Goal: Task Accomplishment & Management: Manage account settings

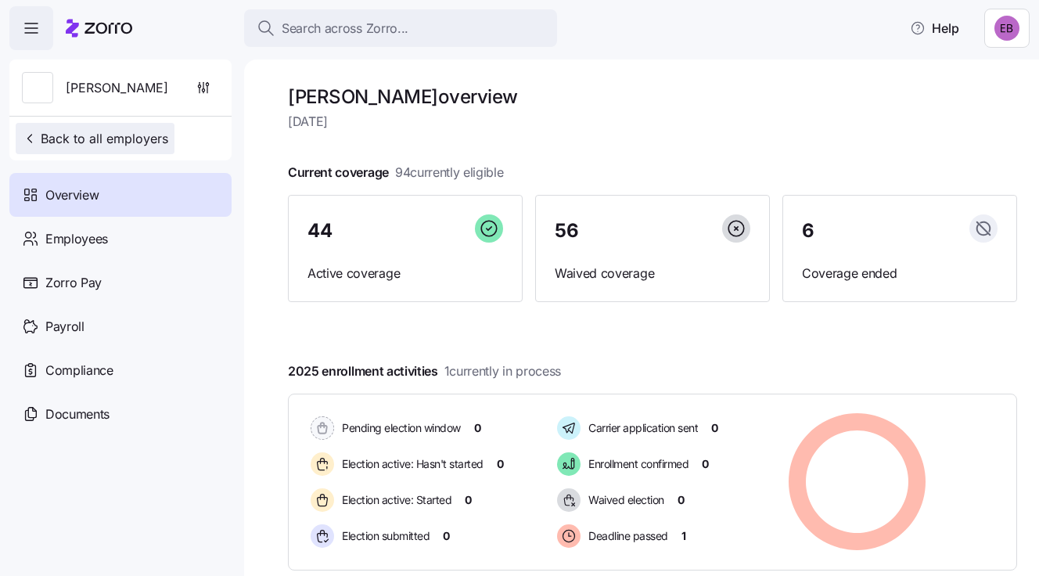
click at [99, 135] on span "Back to all employers" at bounding box center [95, 138] width 146 height 19
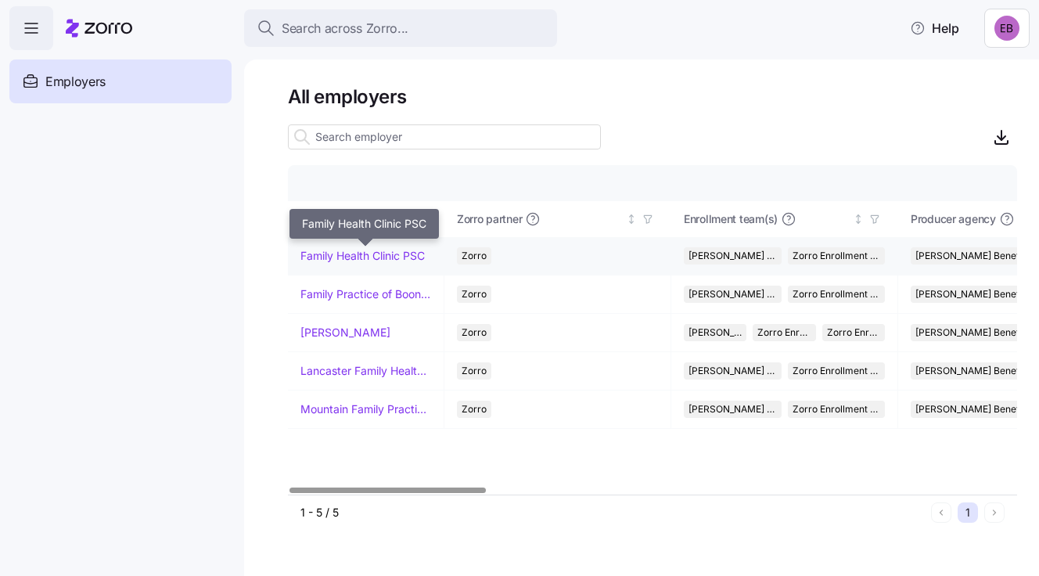
click at [320, 254] on link "Family Health Clinic PSC" at bounding box center [362, 256] width 124 height 16
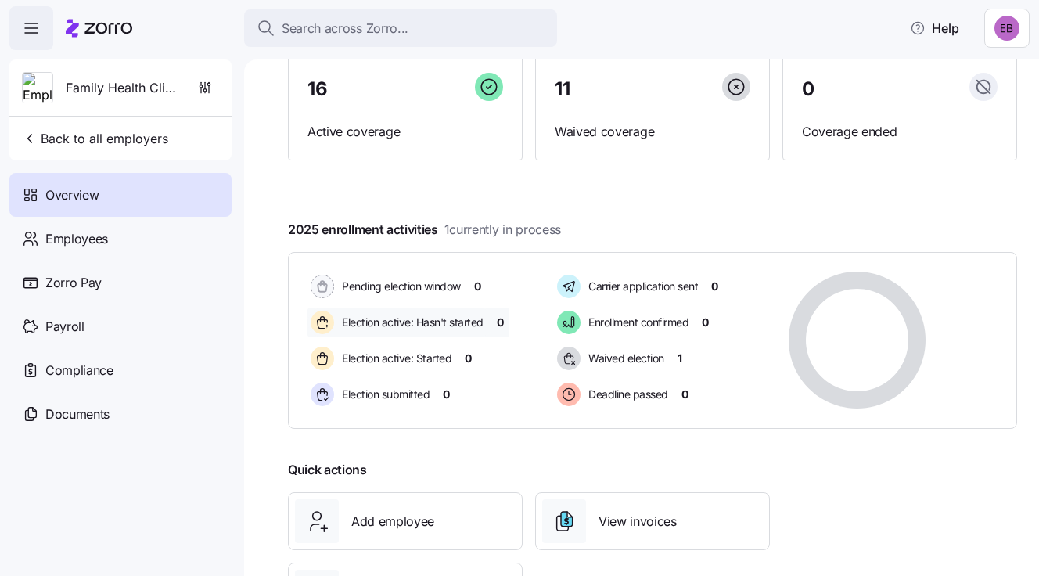
scroll to position [157, 0]
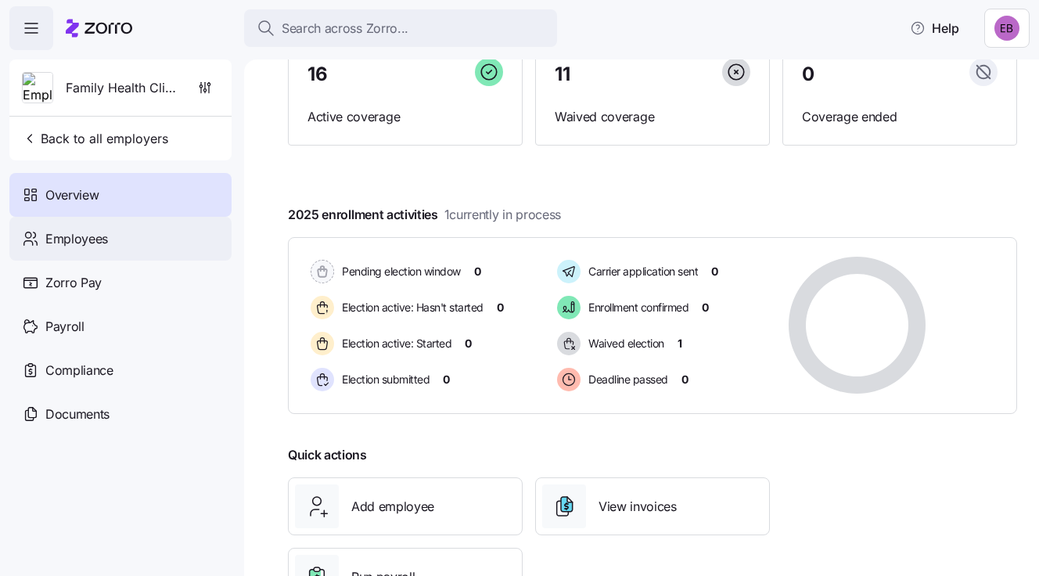
click at [106, 234] on span "Employees" at bounding box center [76, 239] width 63 height 20
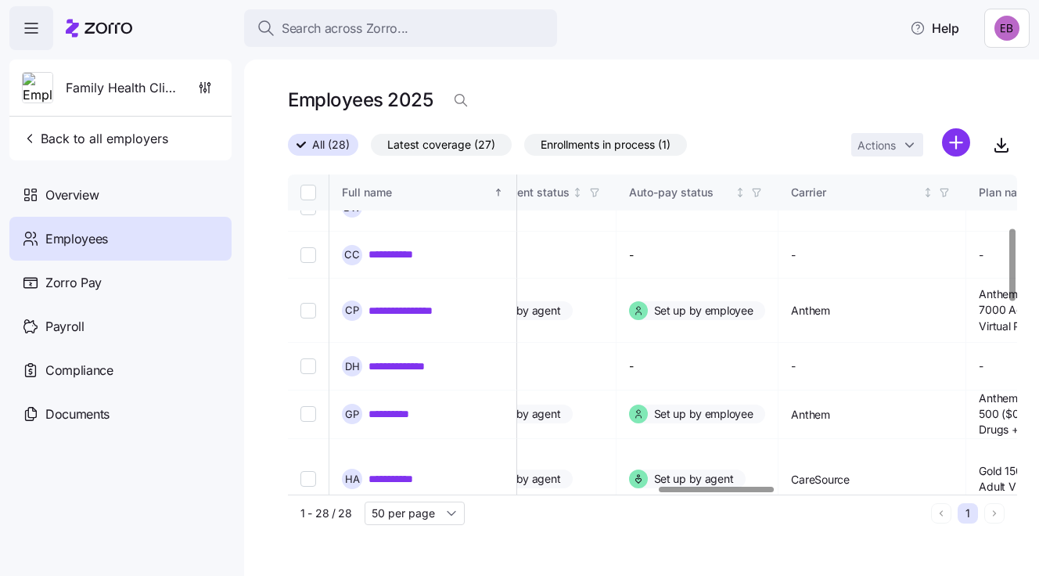
scroll to position [234, 2375]
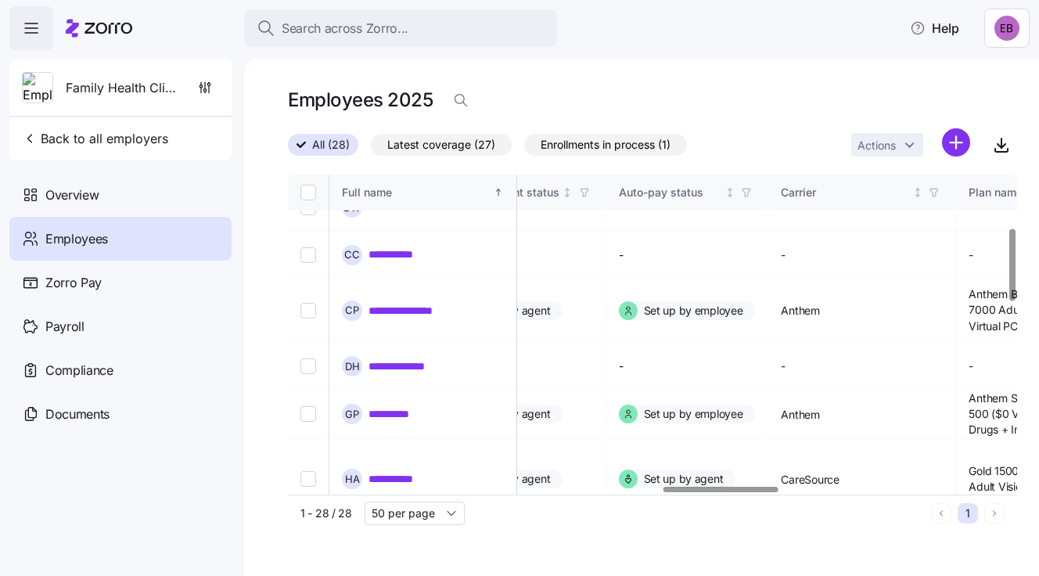
click at [757, 492] on div at bounding box center [721, 489] width 115 height 5
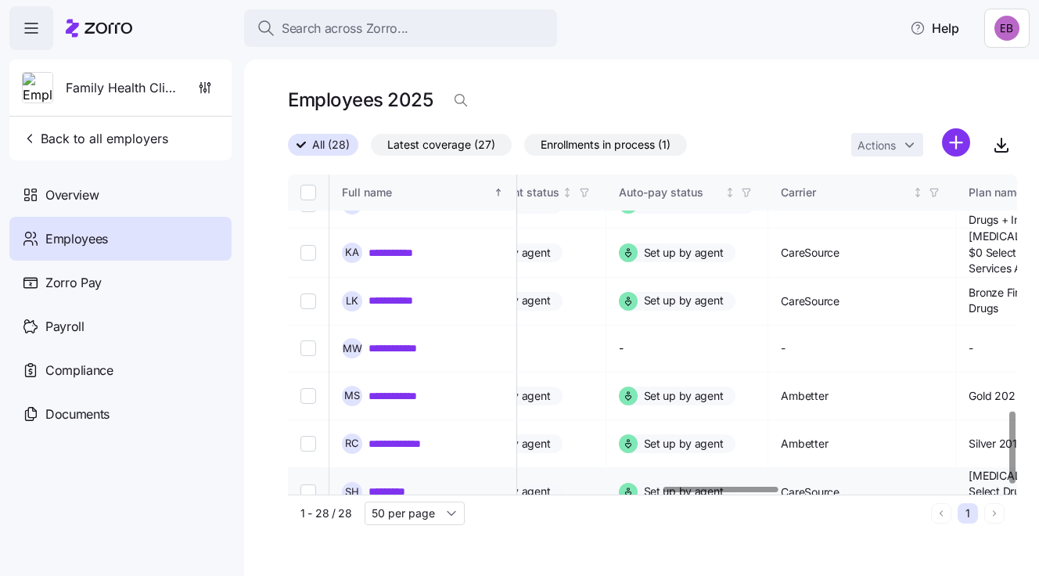
scroll to position [1043, 2375]
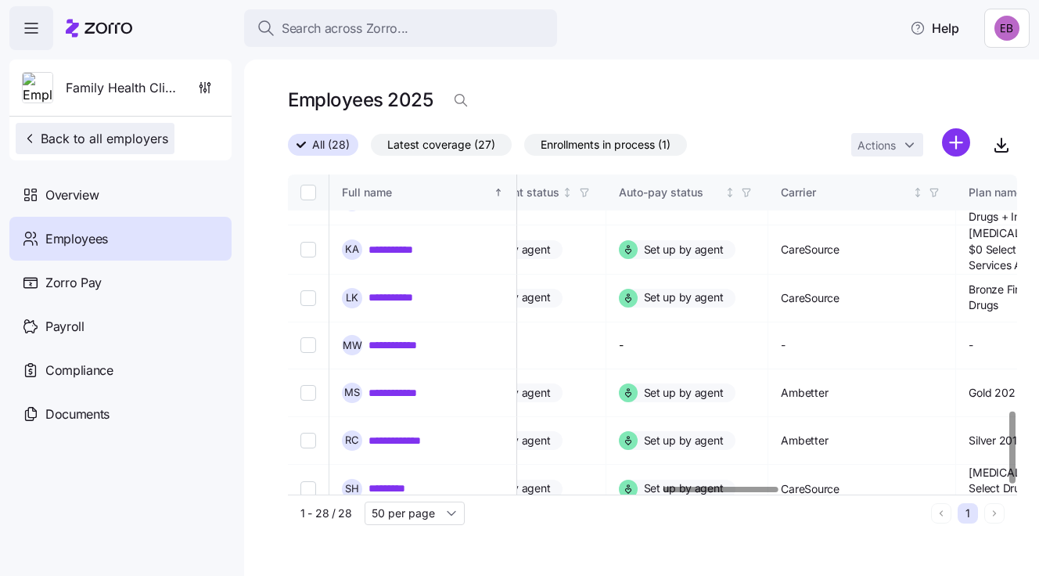
click at [145, 143] on span "Back to all employers" at bounding box center [95, 138] width 146 height 19
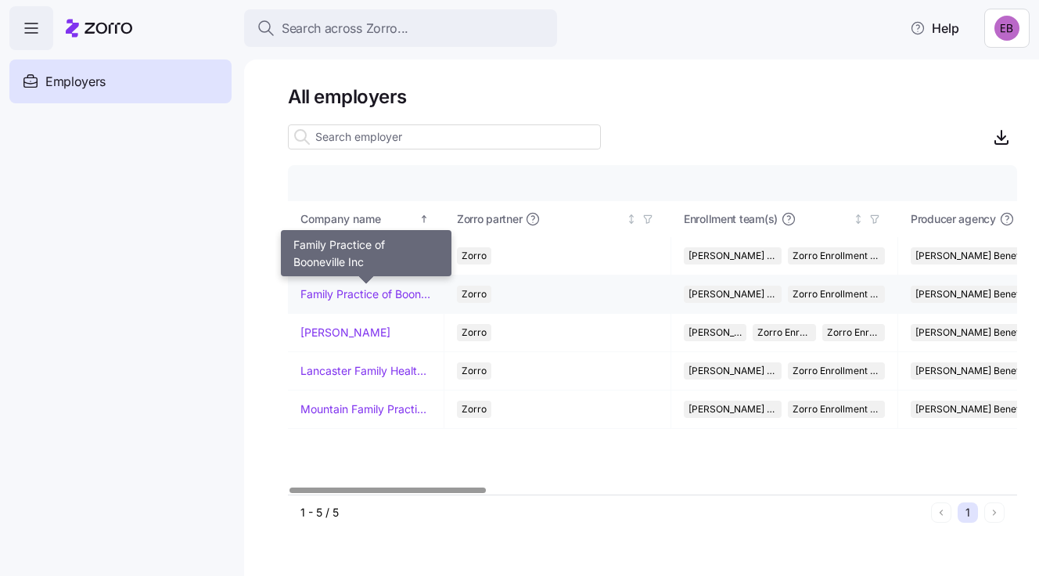
click at [339, 293] on link "Family Practice of Booneville Inc" at bounding box center [365, 294] width 131 height 16
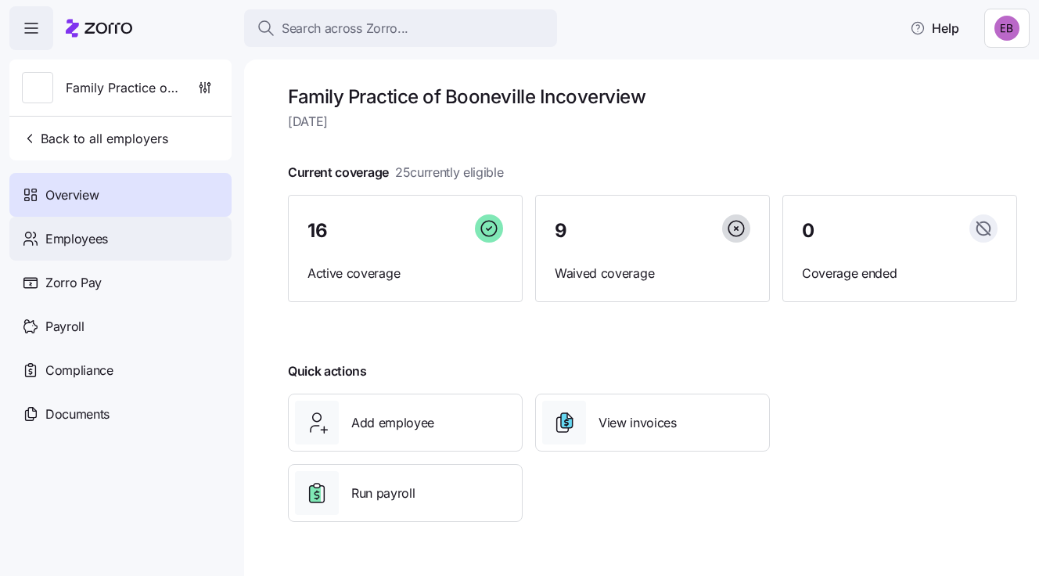
click at [113, 239] on div "Employees" at bounding box center [120, 239] width 222 height 44
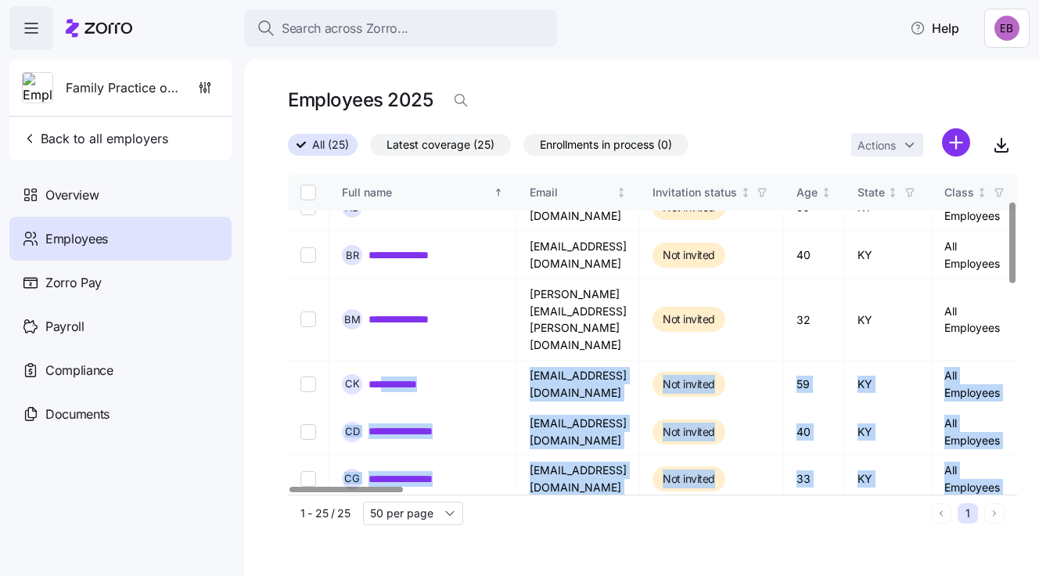
drag, startPoint x: 389, startPoint y: 486, endPoint x: 414, endPoint y: 480, distance: 25.6
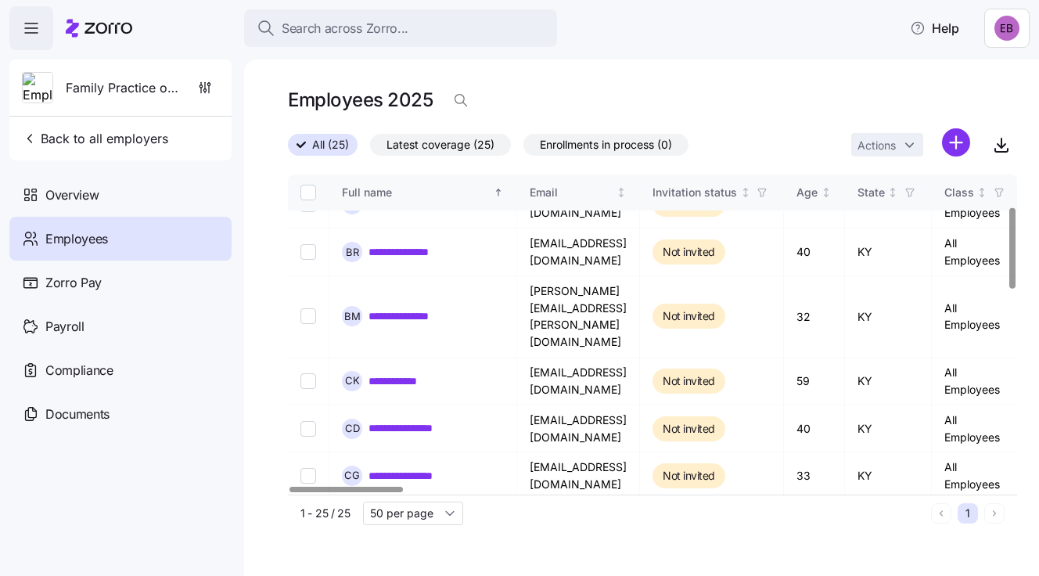
drag, startPoint x: 414, startPoint y: 480, endPoint x: 376, endPoint y: 488, distance: 38.4
click at [376, 488] on div "**********" at bounding box center [652, 335] width 729 height 320
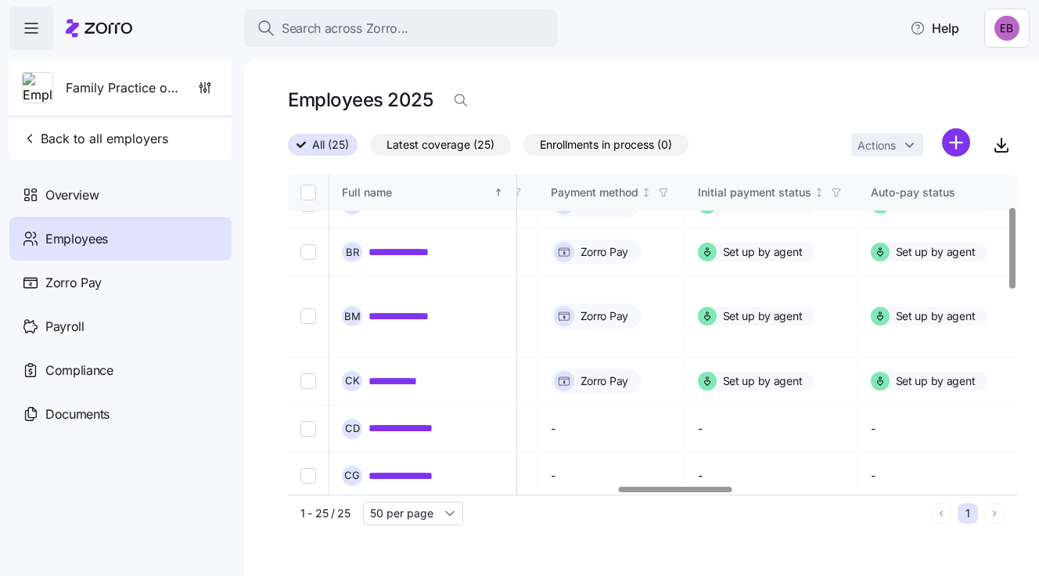
scroll to position [126, 2148]
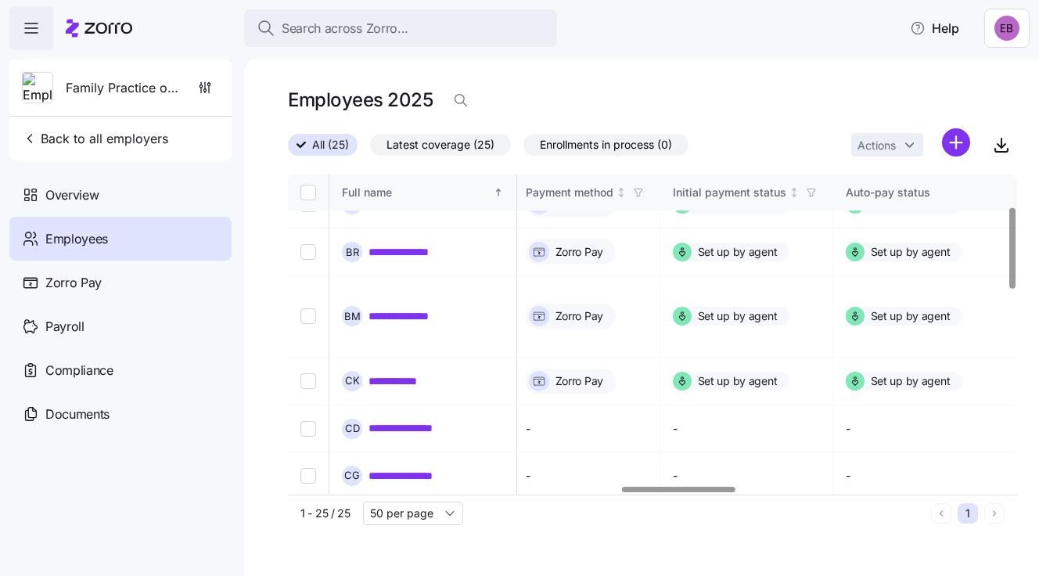
click at [722, 492] on div at bounding box center [678, 489] width 113 height 5
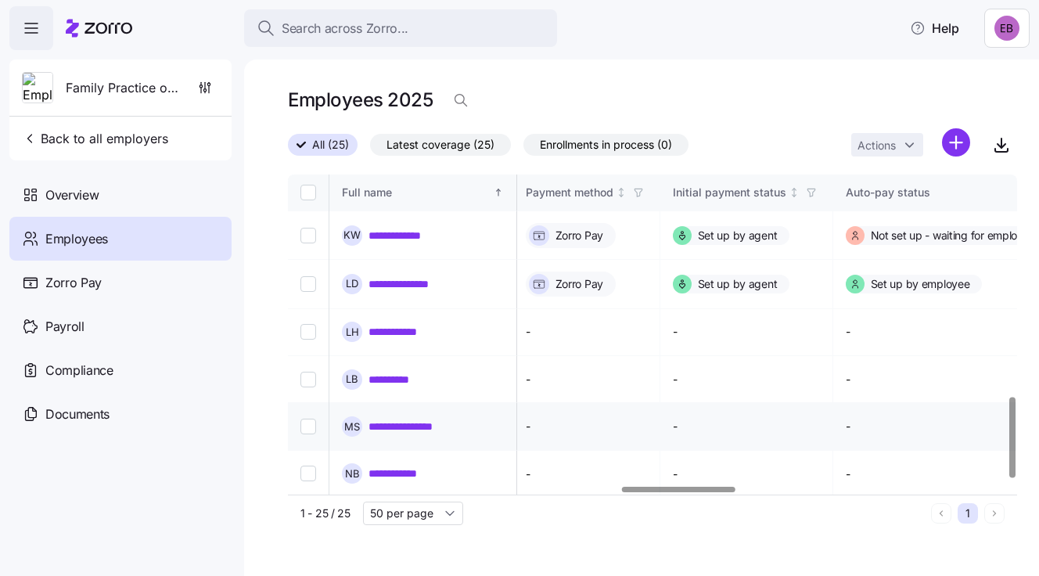
scroll to position [901, 2148]
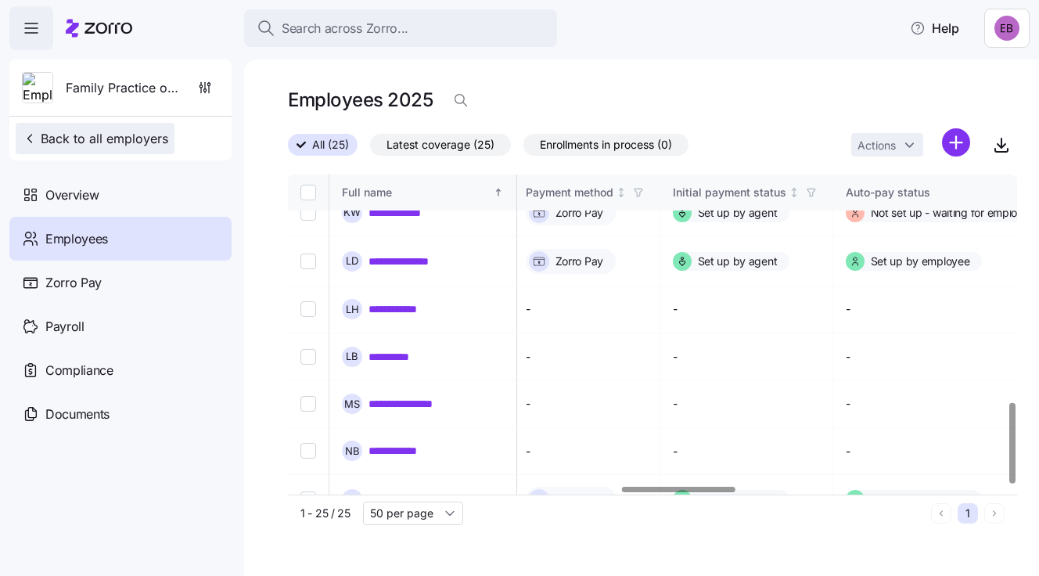
click at [149, 142] on span "Back to all employers" at bounding box center [95, 138] width 146 height 19
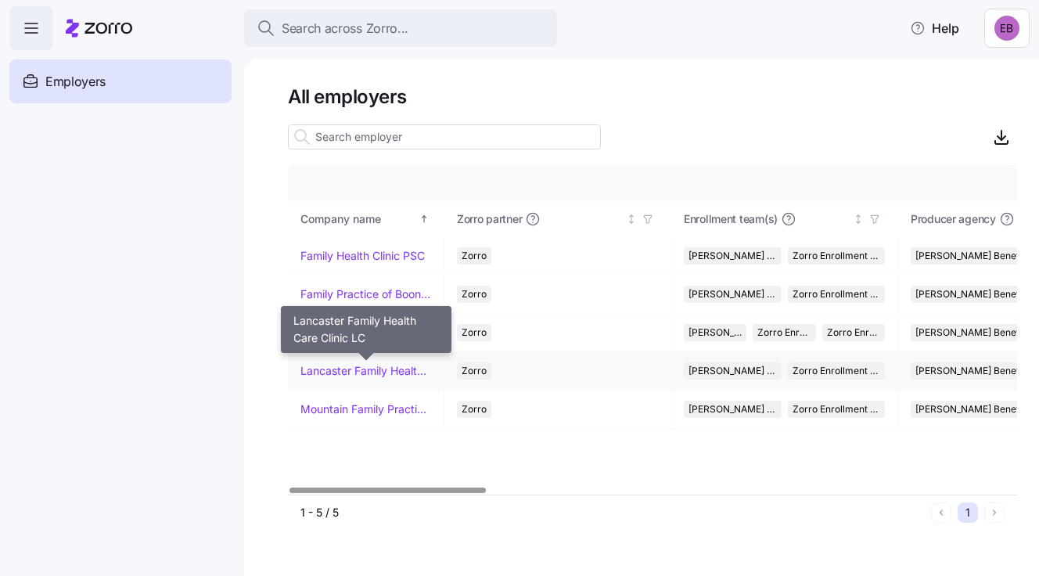
click at [329, 368] on link "Lancaster Family Health Care Clinic LC" at bounding box center [365, 371] width 131 height 16
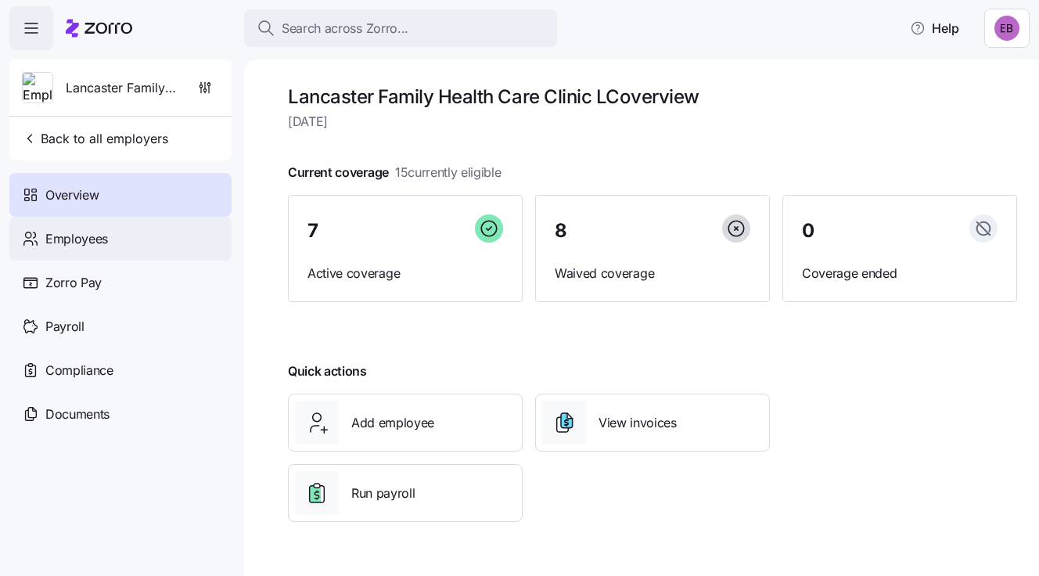
click at [99, 235] on span "Employees" at bounding box center [76, 239] width 63 height 20
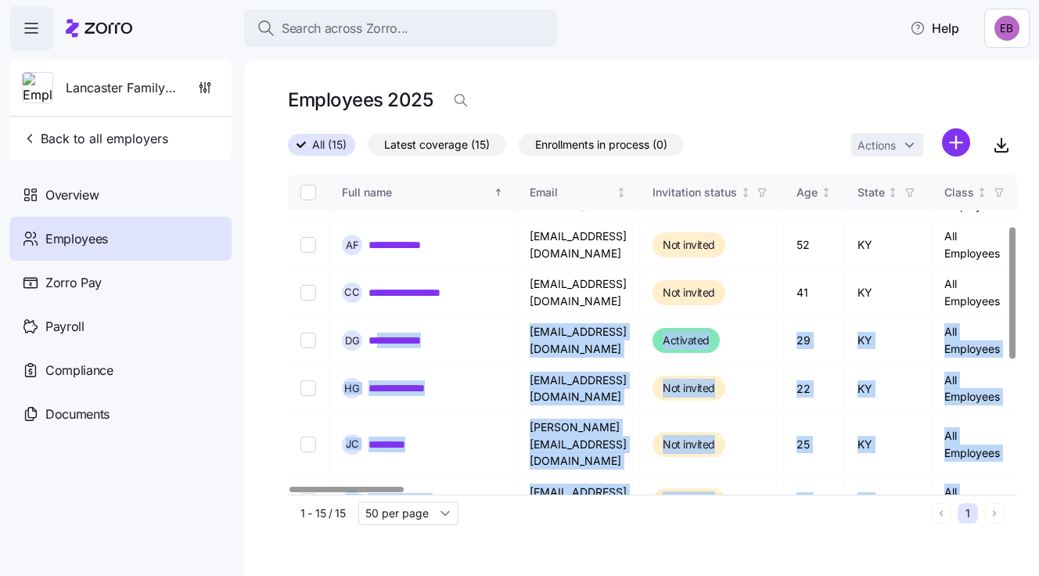
drag, startPoint x: 385, startPoint y: 487, endPoint x: 398, endPoint y: 488, distance: 13.3
click at [398, 488] on div "**********" at bounding box center [652, 335] width 729 height 320
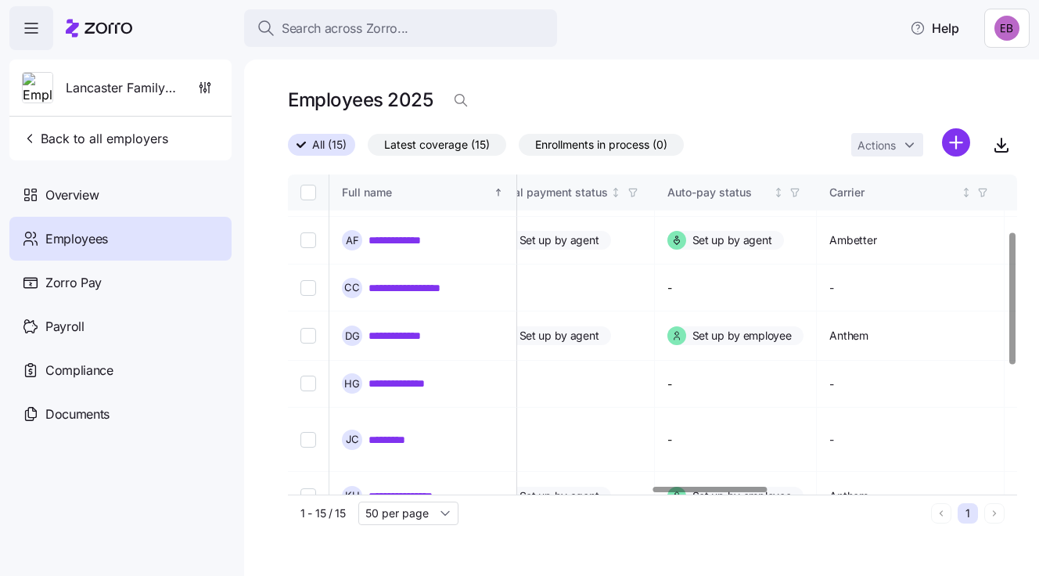
scroll to position [138, 2372]
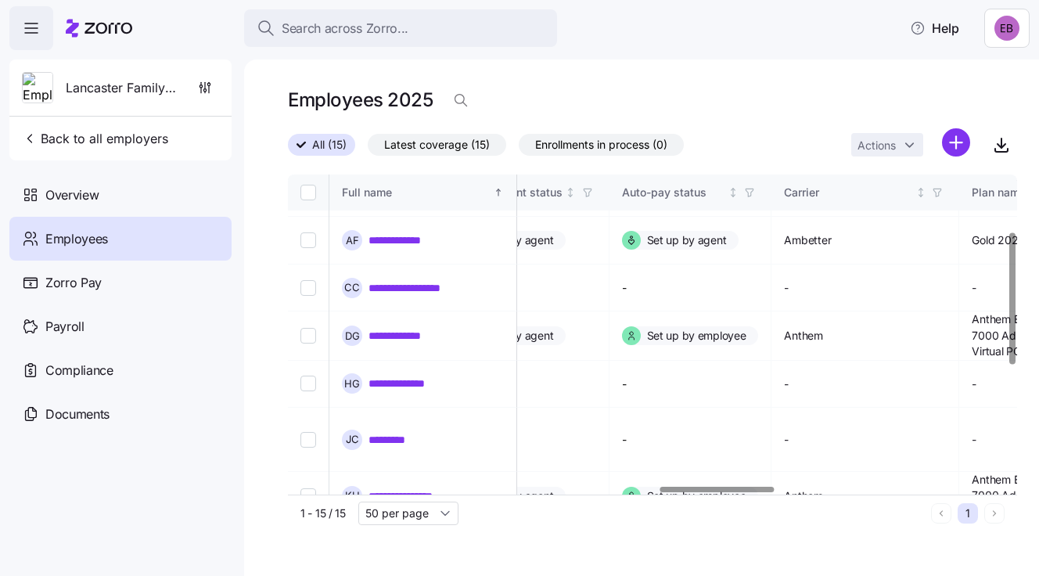
click at [747, 492] on div at bounding box center [717, 489] width 114 height 5
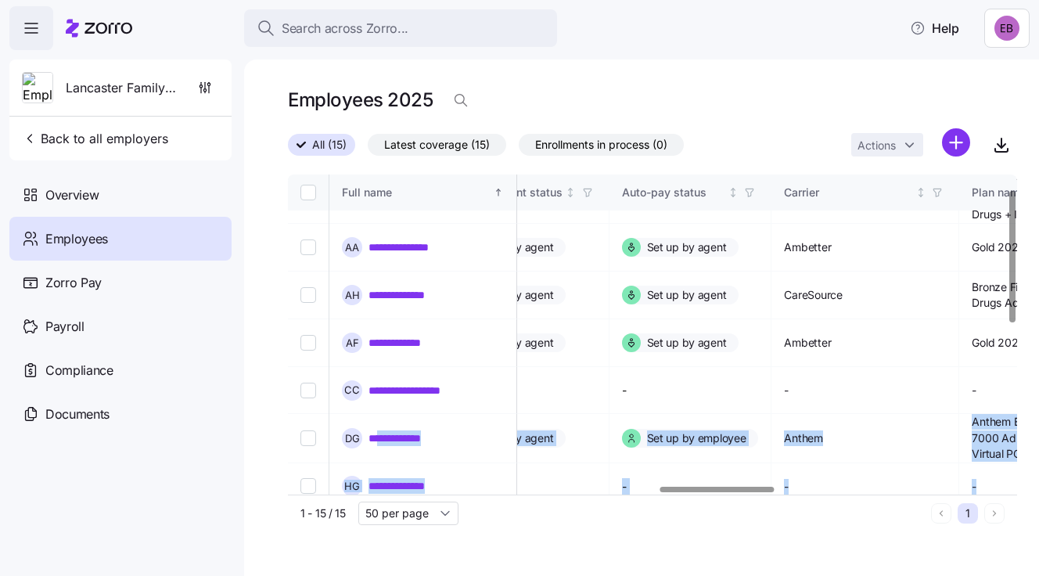
scroll to position [0, 2372]
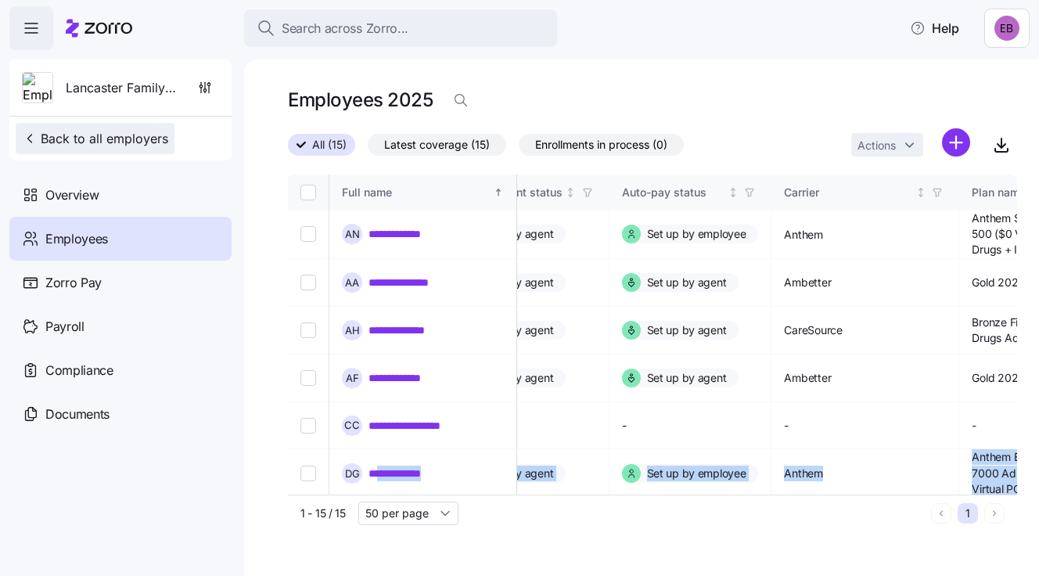
click at [81, 142] on span "Back to all employers" at bounding box center [95, 138] width 146 height 19
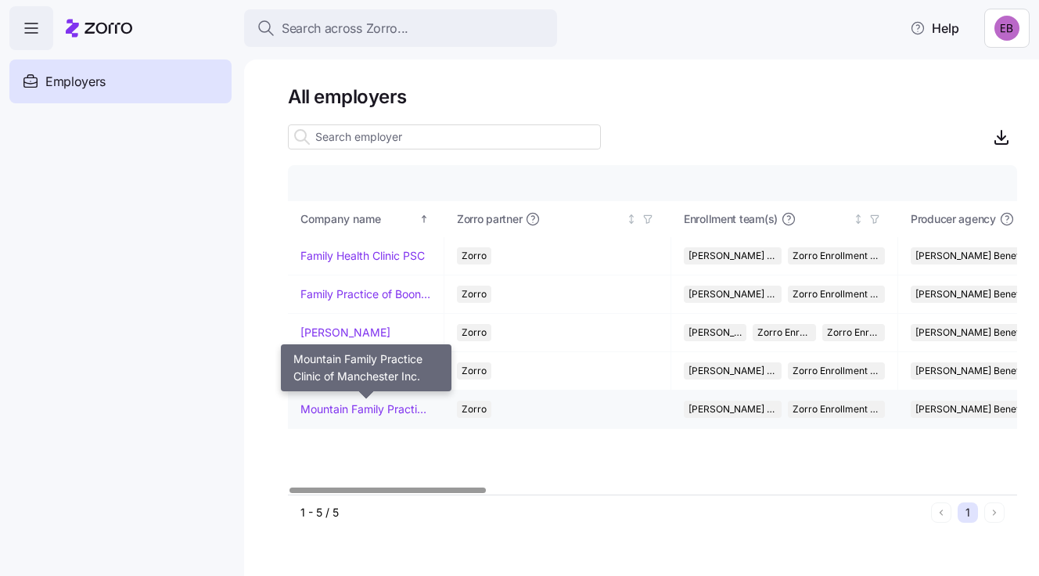
click at [345, 404] on link "Mountain Family Practice Clinic of Manchester Inc." at bounding box center [365, 409] width 131 height 16
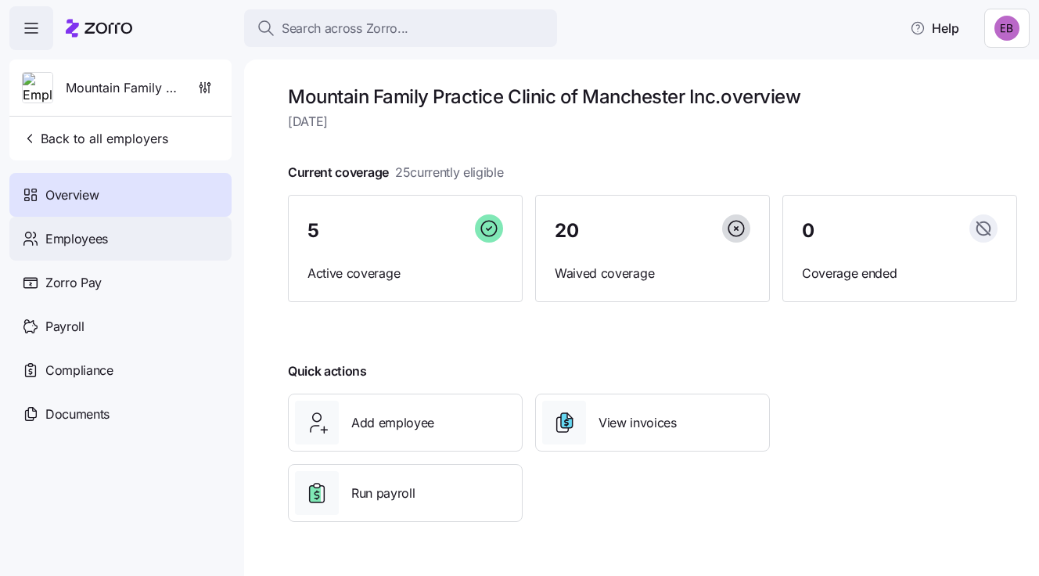
click at [66, 233] on span "Employees" at bounding box center [76, 239] width 63 height 20
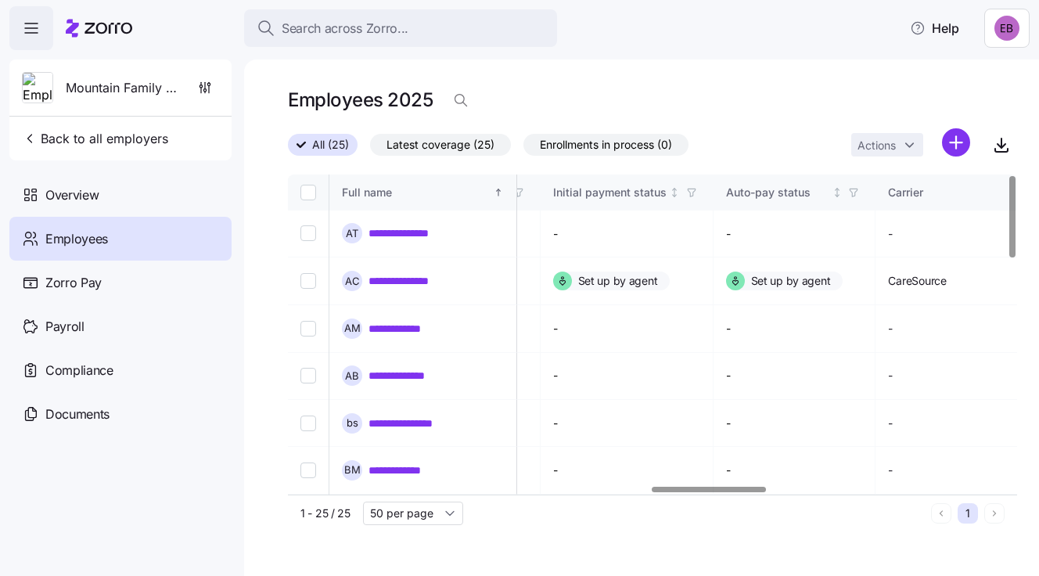
scroll to position [0, 2352]
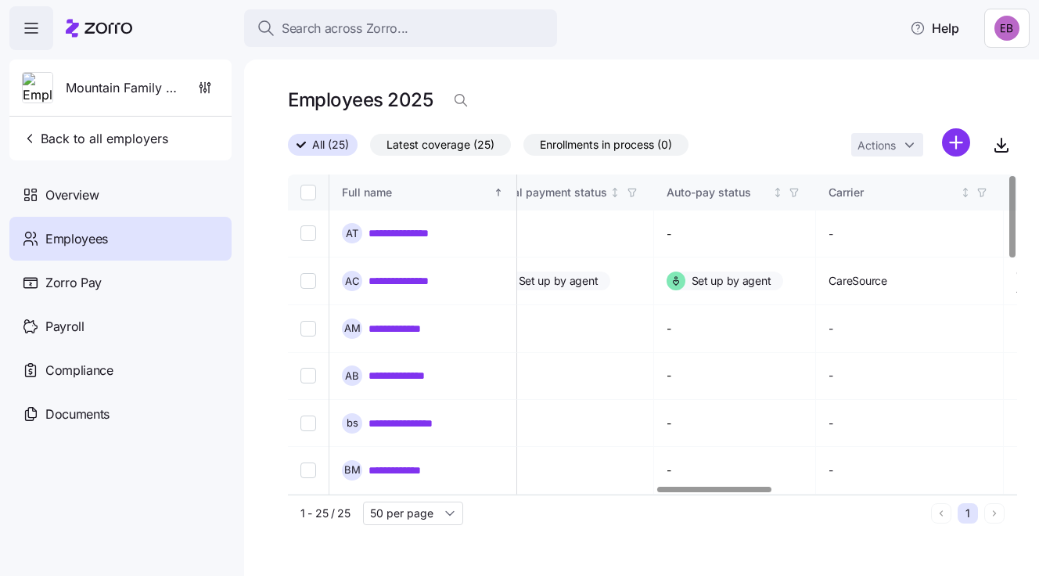
click at [697, 492] on div at bounding box center [714, 489] width 114 height 5
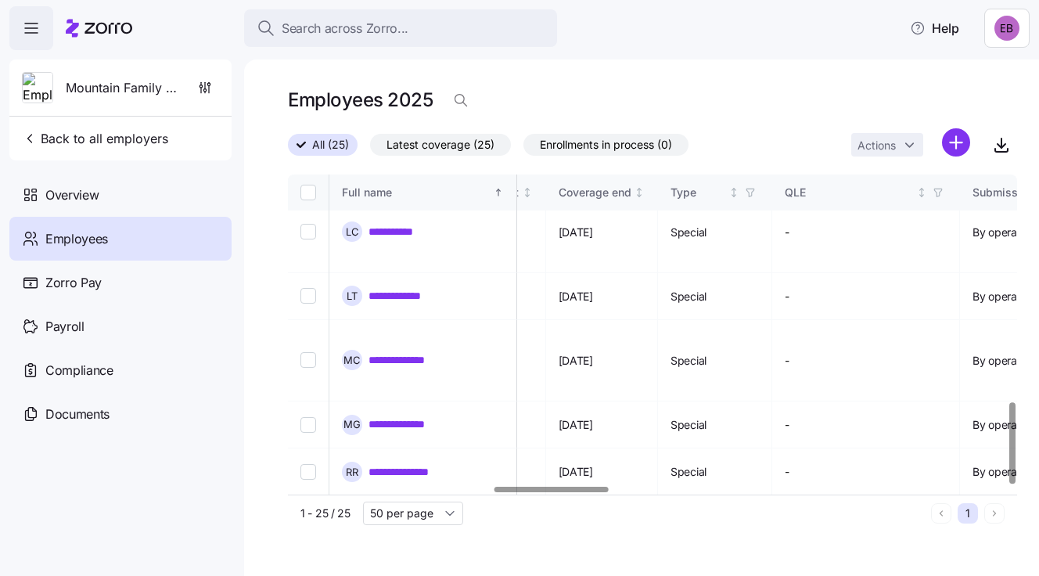
scroll to position [894, 1303]
click at [563, 492] on div at bounding box center [552, 489] width 114 height 5
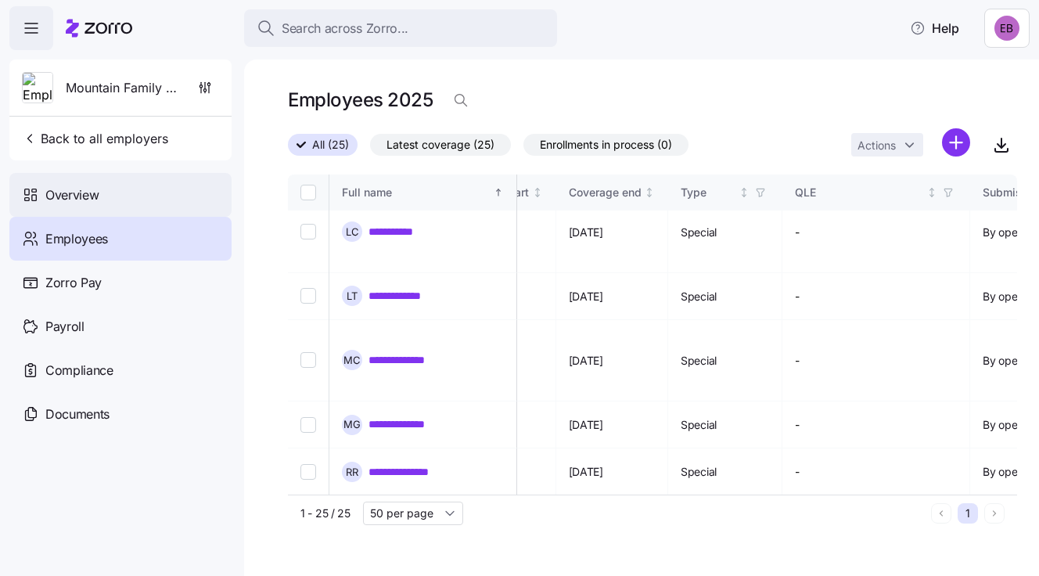
click at [77, 193] on span "Overview" at bounding box center [71, 195] width 53 height 20
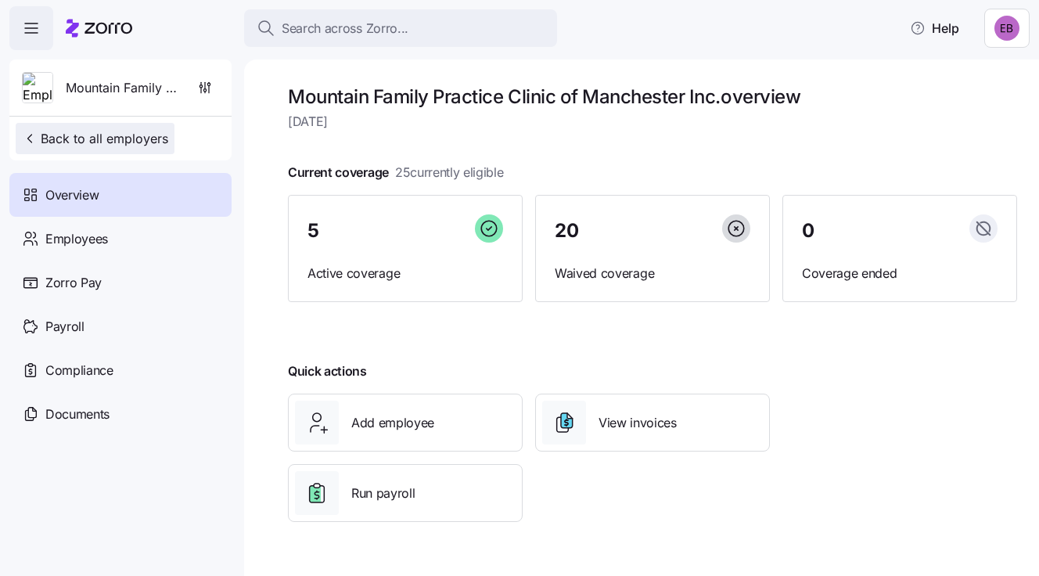
click at [87, 142] on span "Back to all employers" at bounding box center [95, 138] width 146 height 19
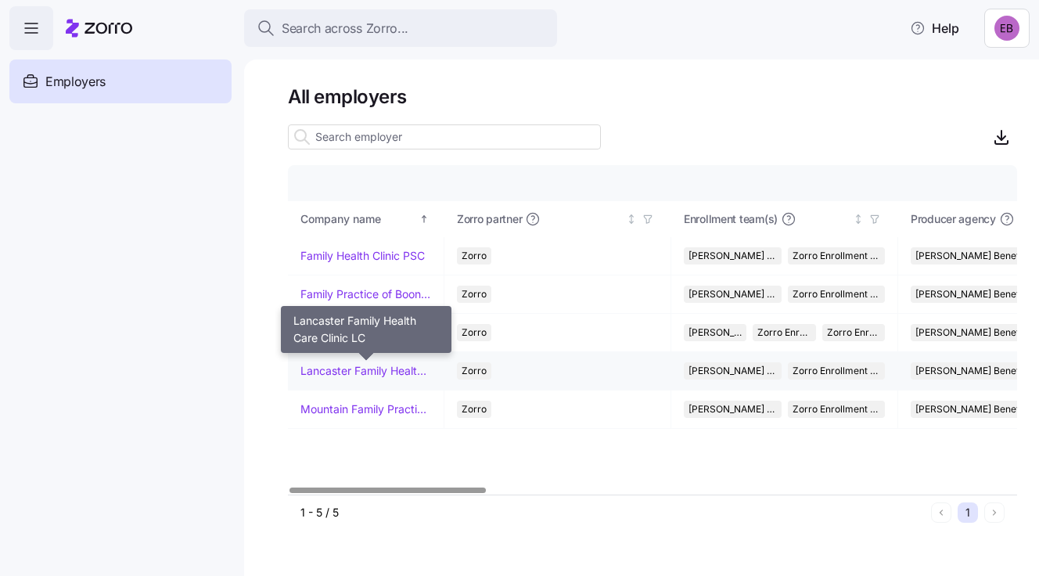
click at [344, 368] on link "Lancaster Family Health Care Clinic LC" at bounding box center [365, 371] width 131 height 16
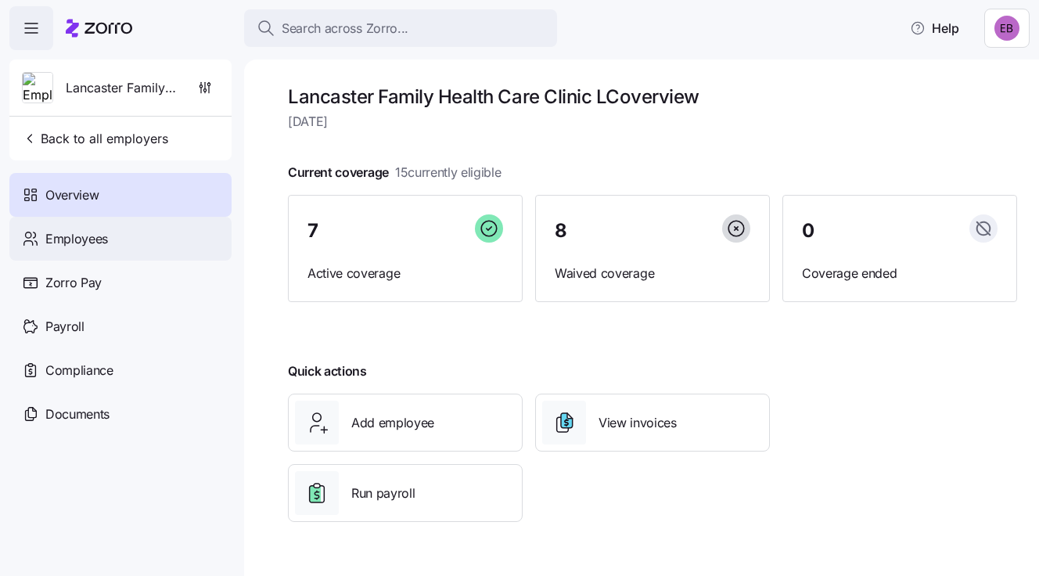
click at [85, 241] on span "Employees" at bounding box center [76, 239] width 63 height 20
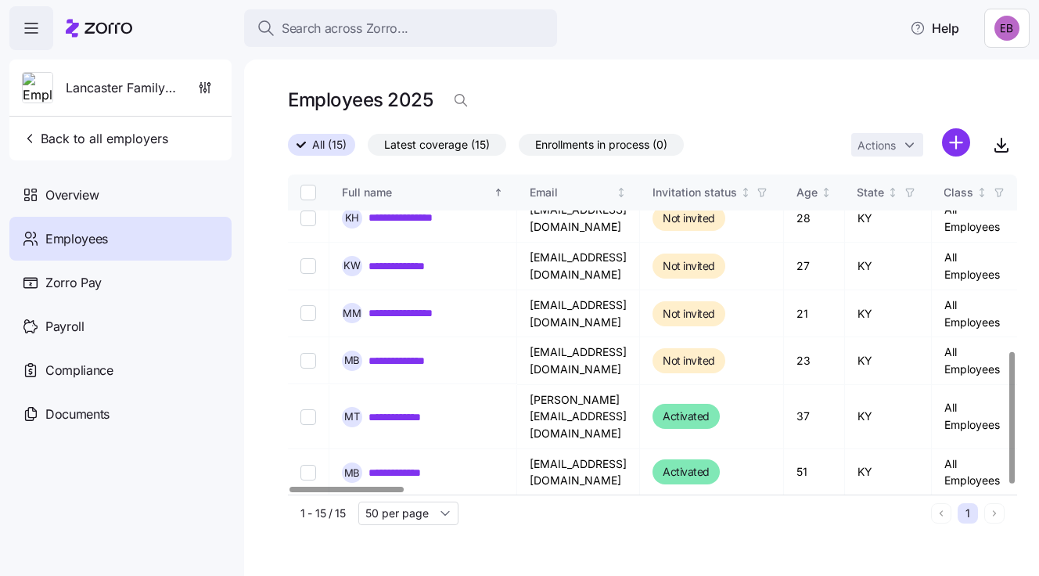
scroll to position [427, 0]
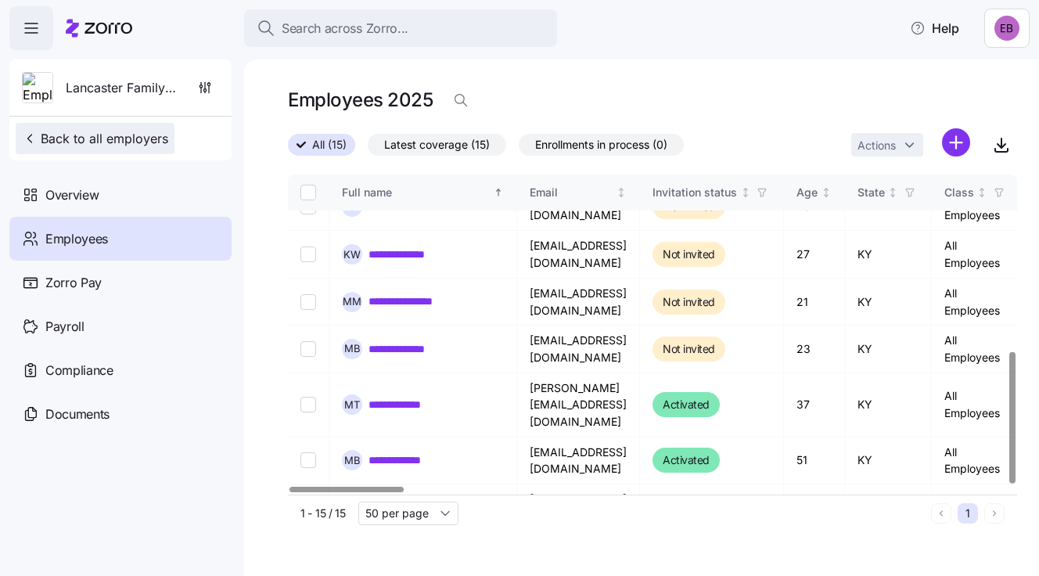
click at [81, 140] on span "Back to all employers" at bounding box center [95, 138] width 146 height 19
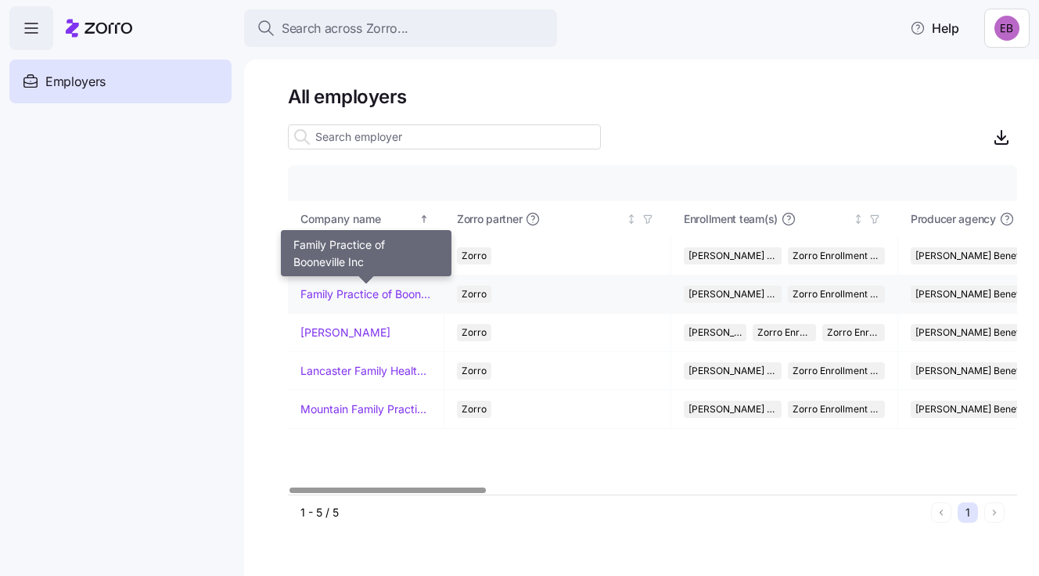
click at [322, 287] on link "Family Practice of Booneville Inc" at bounding box center [365, 294] width 131 height 16
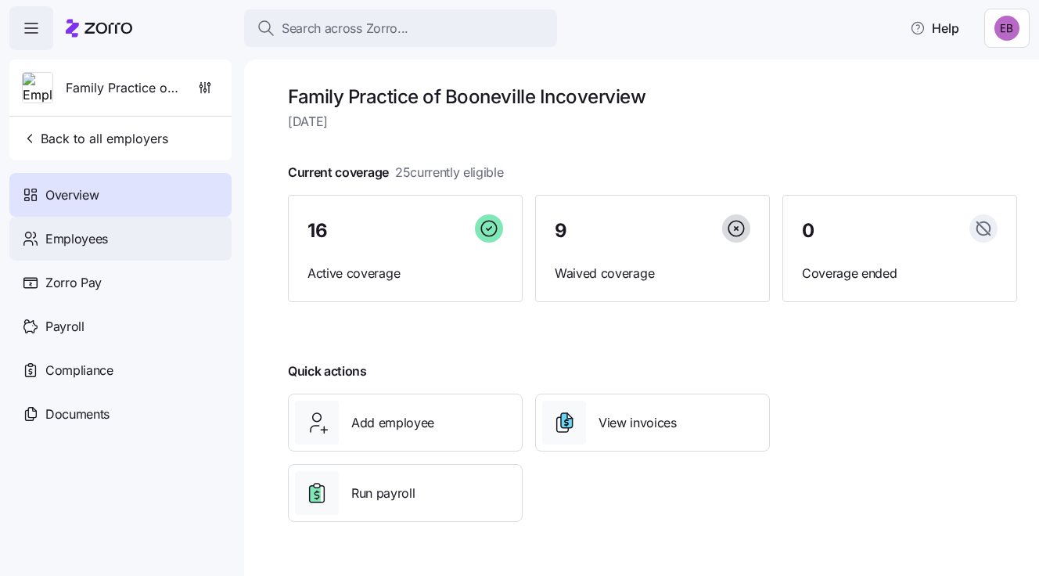
click at [104, 239] on span "Employees" at bounding box center [76, 239] width 63 height 20
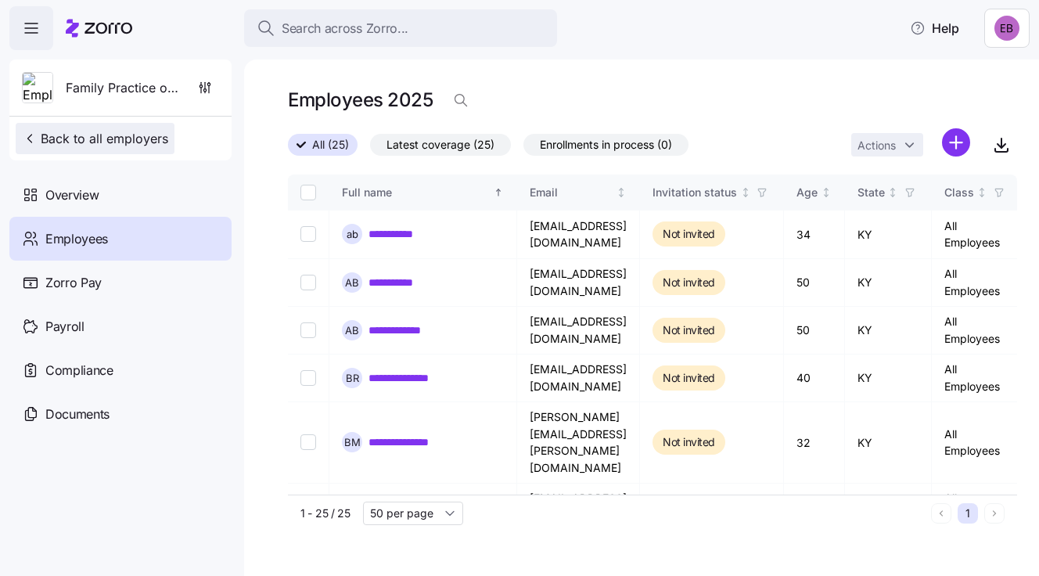
click at [83, 142] on span "Back to all employers" at bounding box center [95, 138] width 146 height 19
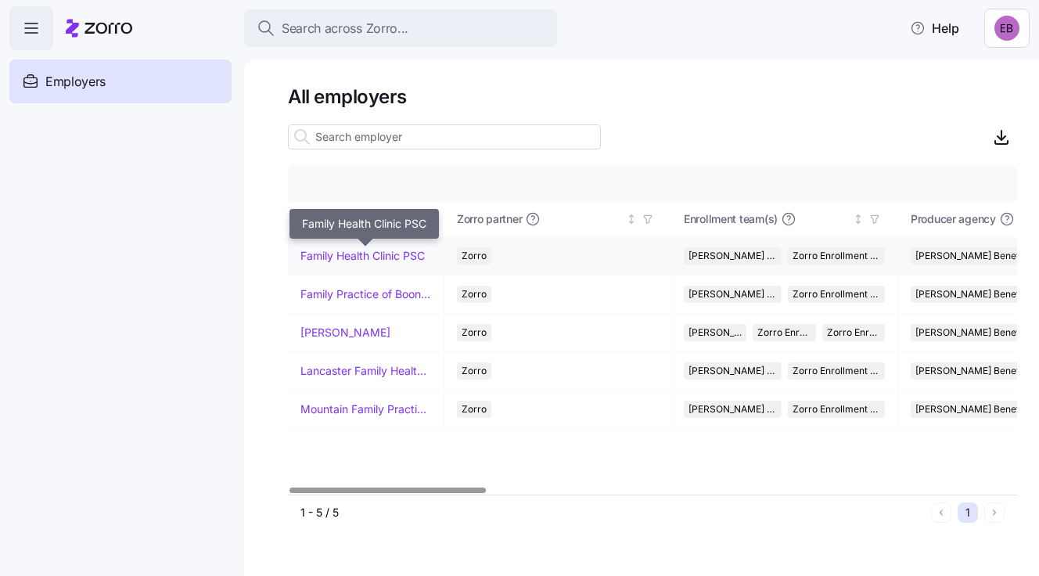
click at [346, 254] on link "Family Health Clinic PSC" at bounding box center [362, 256] width 124 height 16
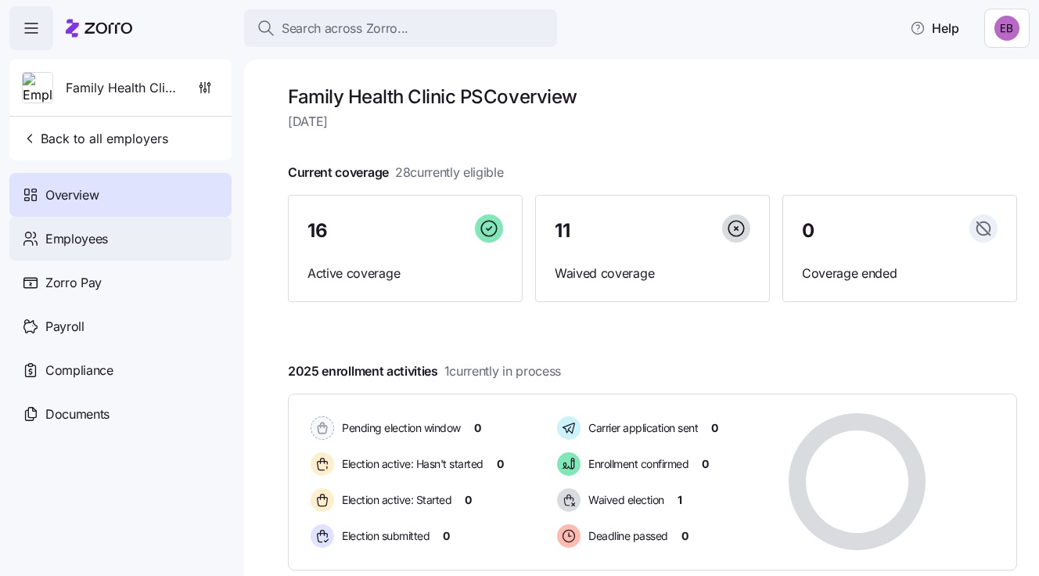
click at [100, 235] on span "Employees" at bounding box center [76, 239] width 63 height 20
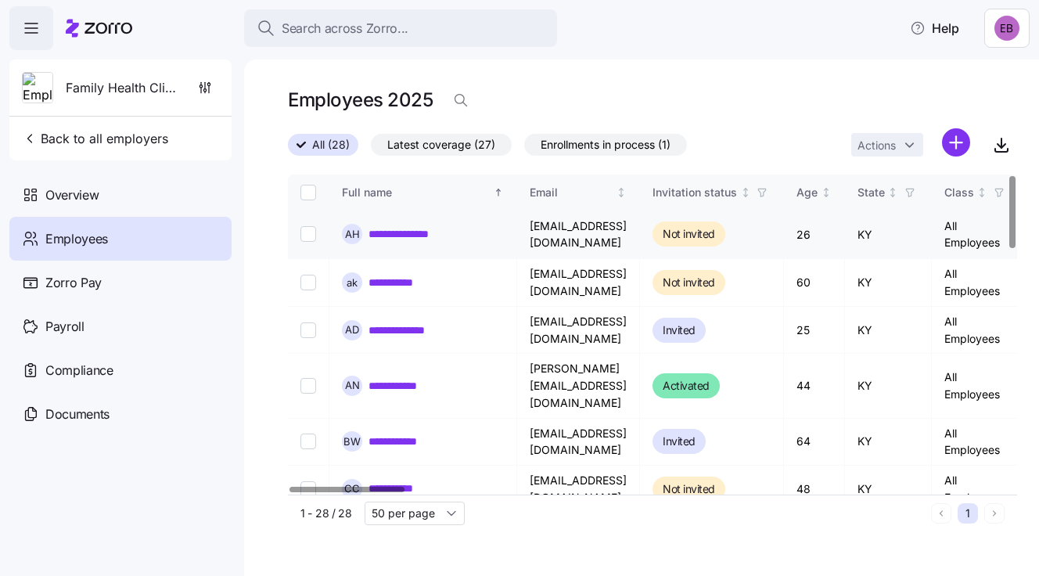
click at [392, 236] on link "**********" at bounding box center [413, 234] width 88 height 16
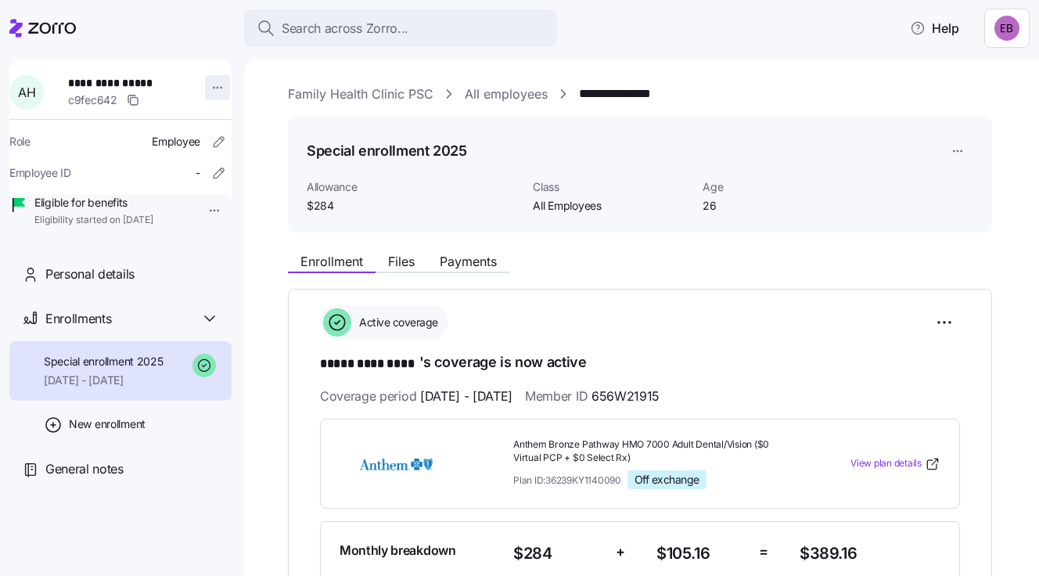
click at [210, 89] on html "**********" at bounding box center [519, 283] width 1039 height 567
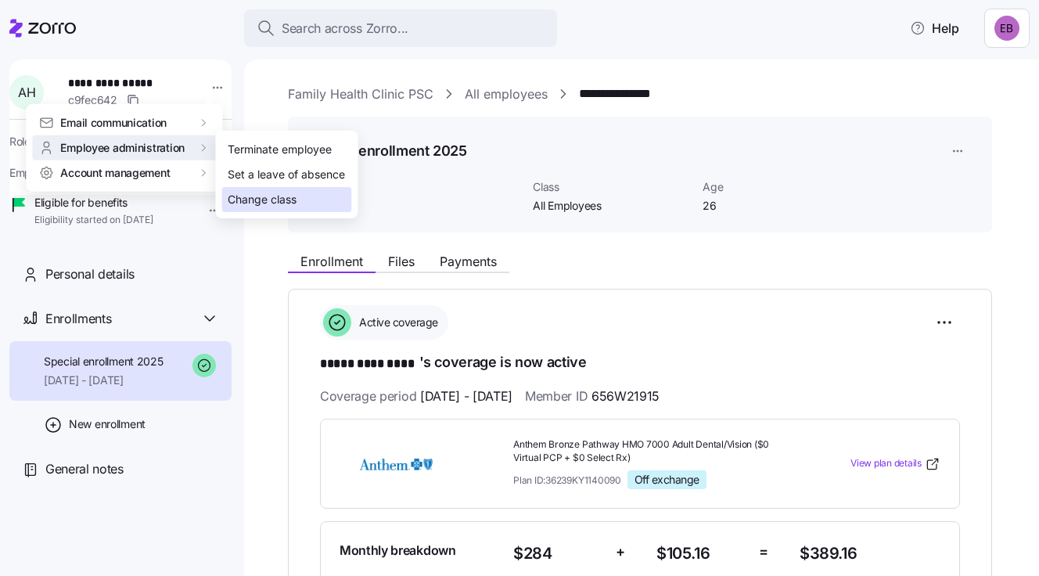
click at [250, 196] on div "Change class" at bounding box center [262, 199] width 69 height 17
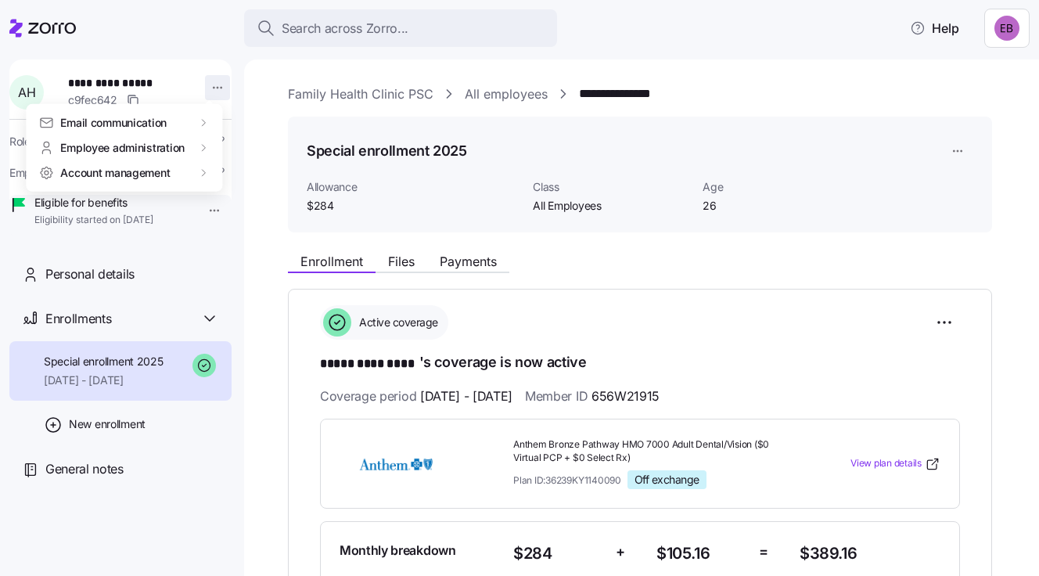
click at [206, 87] on html "**********" at bounding box center [519, 283] width 1039 height 567
click at [109, 32] on html "**********" at bounding box center [519, 283] width 1039 height 567
click at [211, 84] on html "**********" at bounding box center [519, 283] width 1039 height 567
